Goal: Task Accomplishment & Management: Use online tool/utility

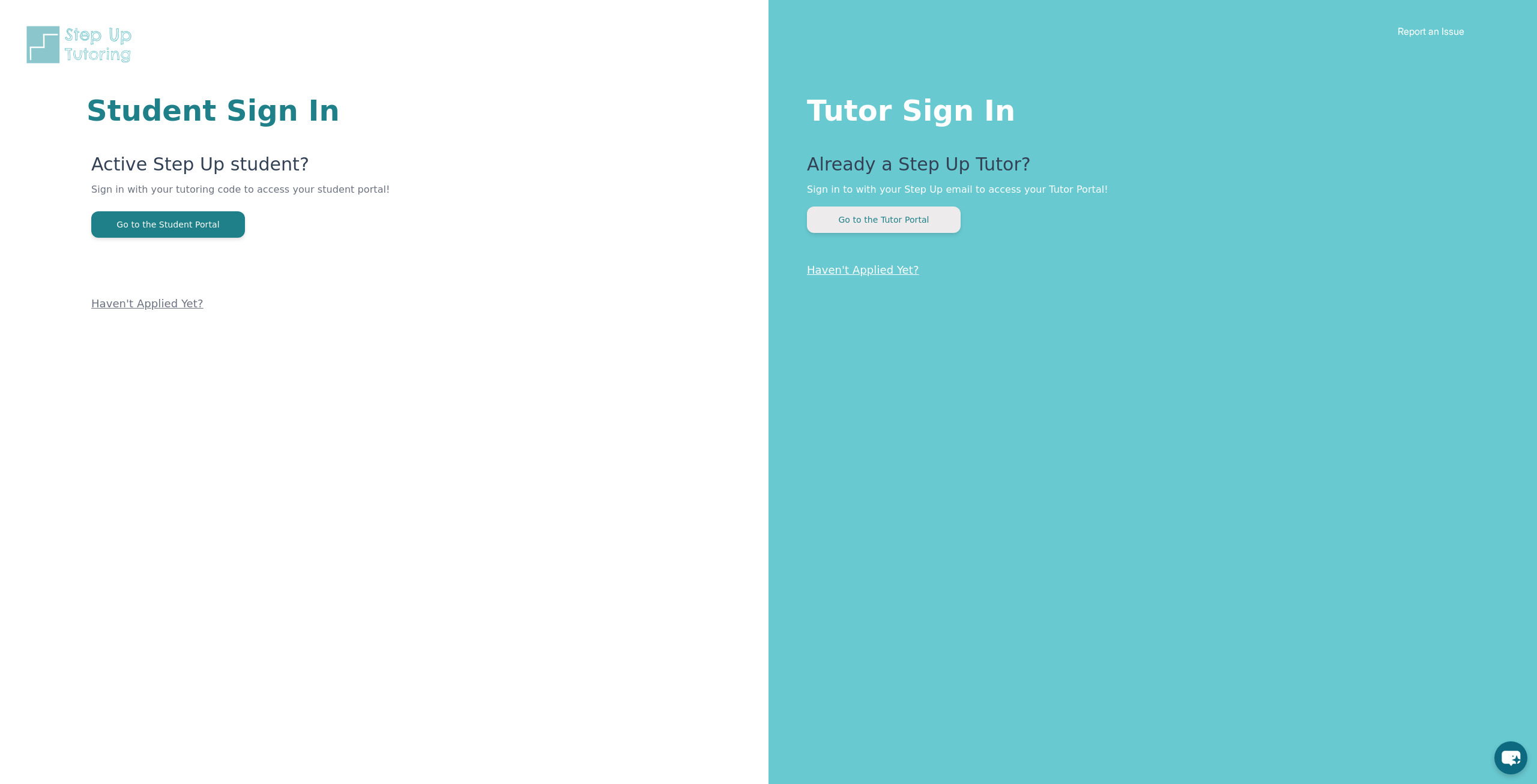
click at [885, 225] on button "Go to the Tutor Portal" at bounding box center [884, 220] width 154 height 26
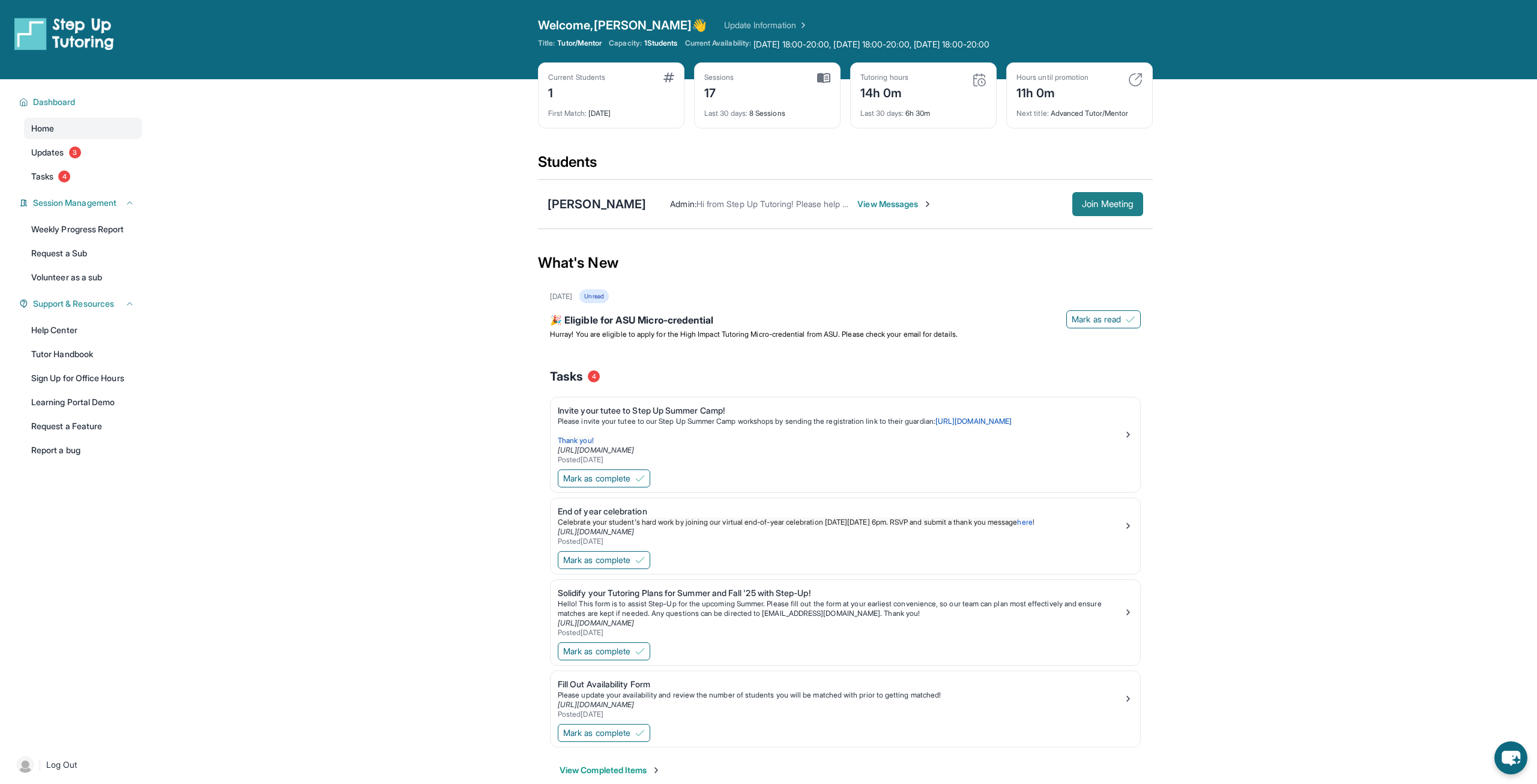
click at [1121, 203] on span "Join Meeting" at bounding box center [1108, 204] width 52 height 7
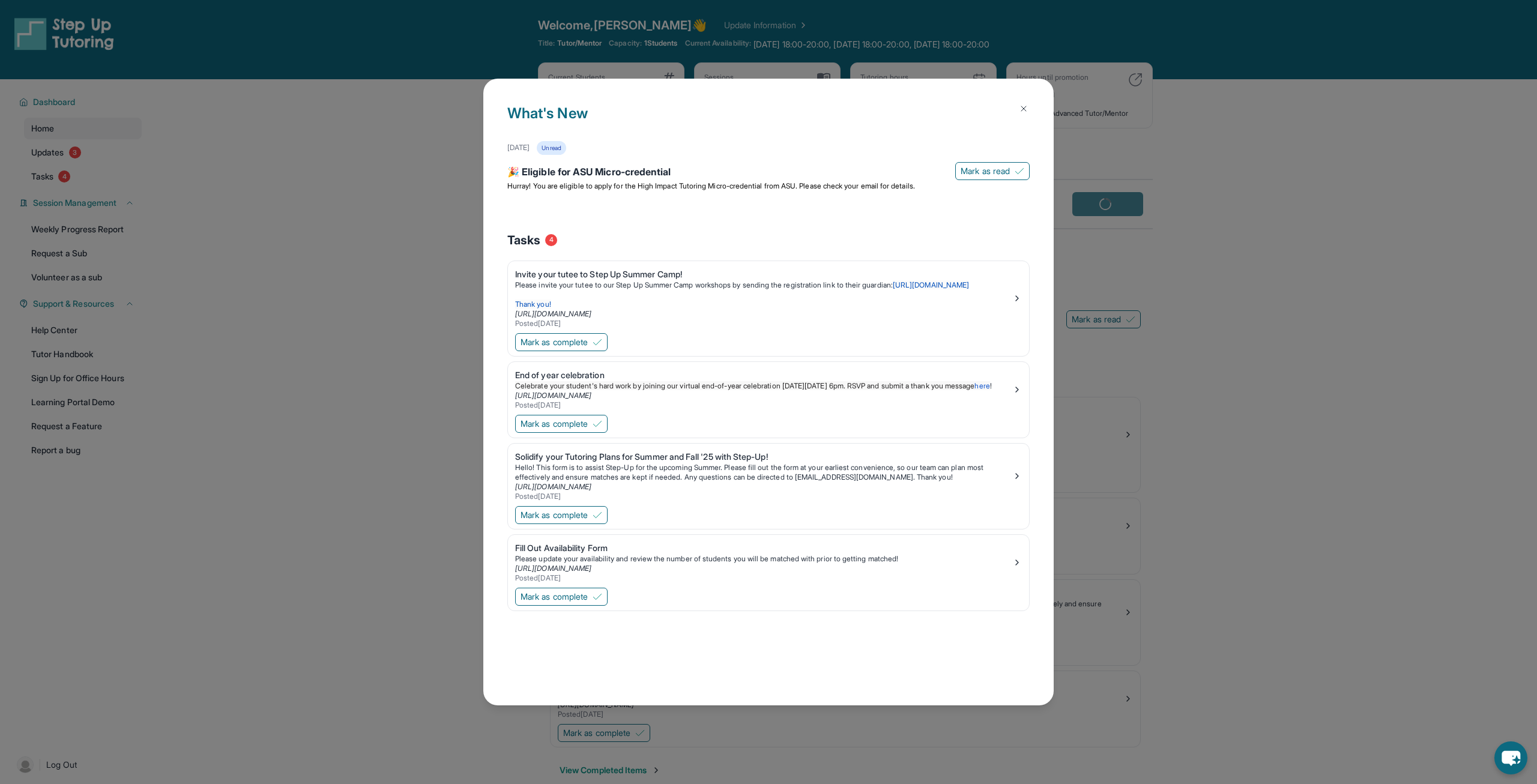
click at [1165, 246] on div "What's New [DATE] Unread 🎉 Eligible for ASU Micro-credential [PERSON_NAME] as r…" at bounding box center [768, 392] width 1537 height 784
click at [1025, 108] on img at bounding box center [1024, 109] width 9 height 9
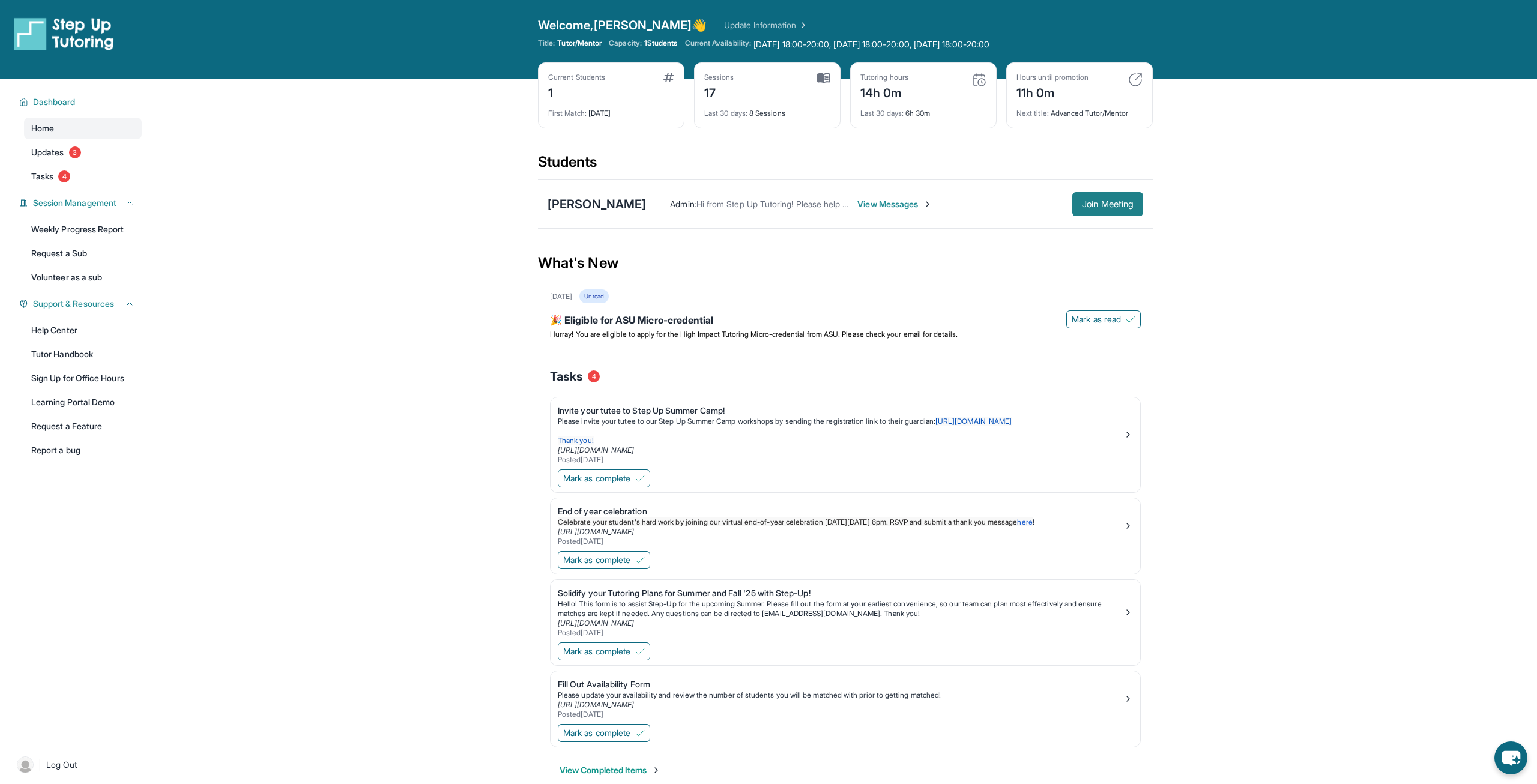
click at [1114, 195] on button "Join Meeting" at bounding box center [1107, 204] width 71 height 24
